Goal: Task Accomplishment & Management: Use online tool/utility

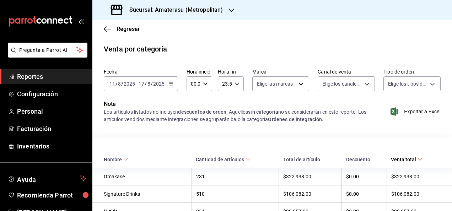
scroll to position [439, 0]
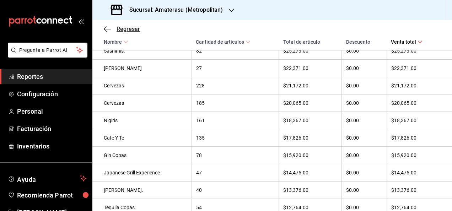
click at [133, 31] on span "Regresar" at bounding box center [128, 29] width 23 height 7
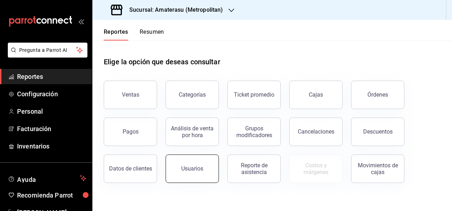
click at [203, 165] on button "Usuarios" at bounding box center [192, 169] width 53 height 28
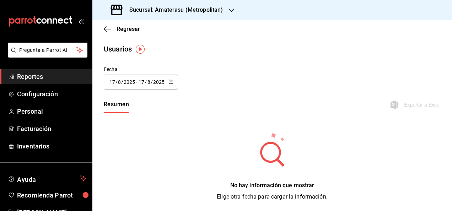
click at [176, 81] on div "[DATE] [DATE] - [DATE] [DATE]" at bounding box center [141, 82] width 74 height 15
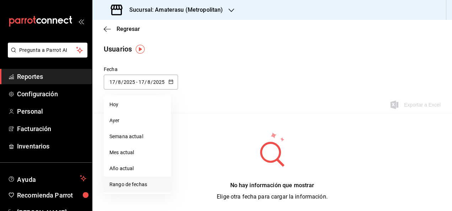
click at [142, 188] on li "Rango de fechas" at bounding box center [137, 185] width 67 height 16
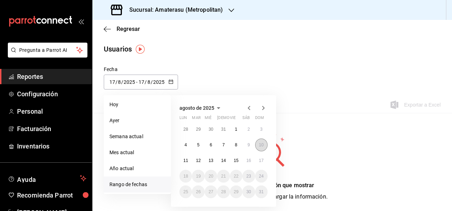
click at [261, 145] on abbr "10" at bounding box center [261, 145] width 5 height 5
click at [261, 163] on button "17" at bounding box center [261, 160] width 12 height 13
type input "[DATE]"
type input "10"
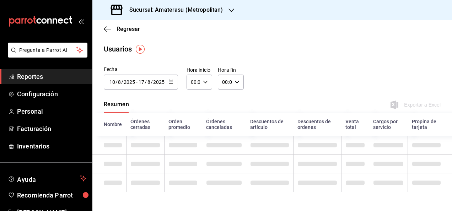
click at [201, 77] on div "00:00 Hora inicio" at bounding box center [200, 82] width 26 height 15
click at [190, 139] on button "05" at bounding box center [192, 145] width 10 height 14
type input "05:00"
click at [234, 86] on div at bounding box center [226, 105] width 452 height 211
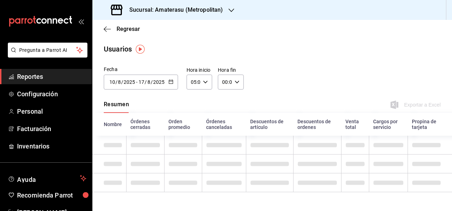
click at [234, 86] on div "00:00 Hora fin" at bounding box center [231, 82] width 26 height 15
click at [221, 121] on button "05" at bounding box center [223, 118] width 10 height 14
type input "05:00"
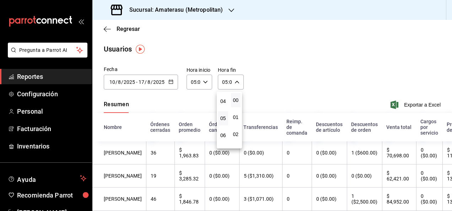
click at [320, 63] on div at bounding box center [226, 105] width 452 height 211
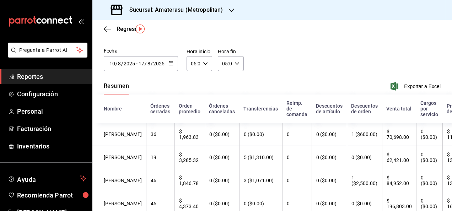
scroll to position [20, 0]
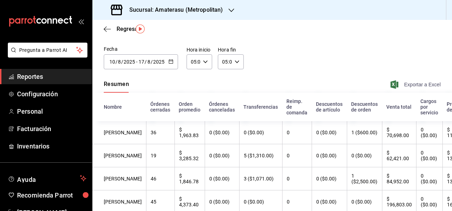
click at [405, 88] on span "Exportar a Excel" at bounding box center [416, 84] width 49 height 9
click at [273, 46] on div "Fecha [DATE] [DATE] - [DATE] [DATE] [DATE] lun mar mié jue vie sáb dom 28 29 30…" at bounding box center [272, 62] width 360 height 32
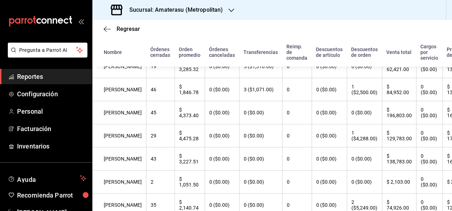
scroll to position [115, 0]
